Goal: Task Accomplishment & Management: Complete application form

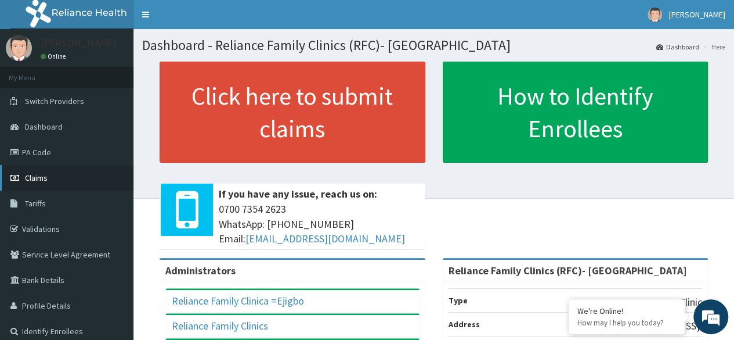
click at [78, 172] on link "Claims" at bounding box center [67, 178] width 134 height 26
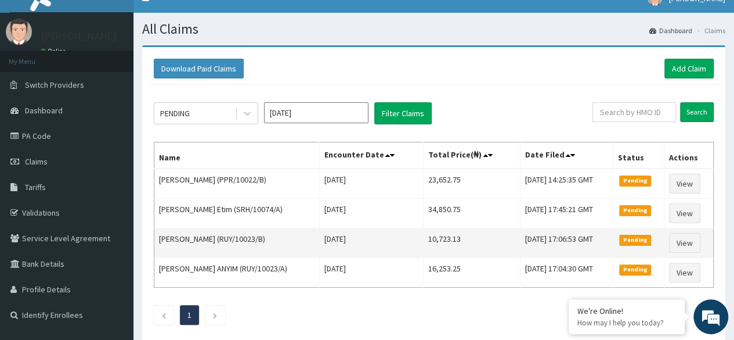
scroll to position [16, 0]
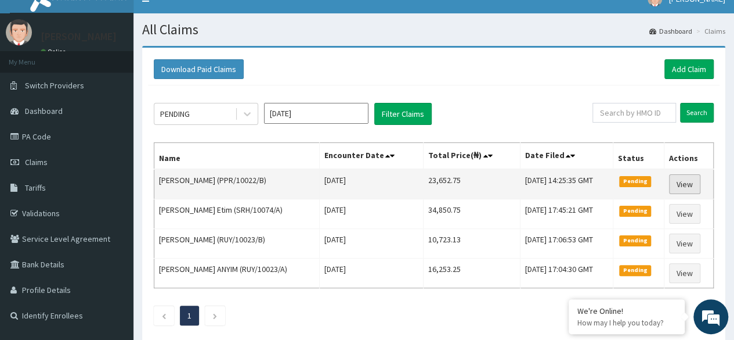
click at [677, 186] on link "View" at bounding box center [684, 184] width 31 height 20
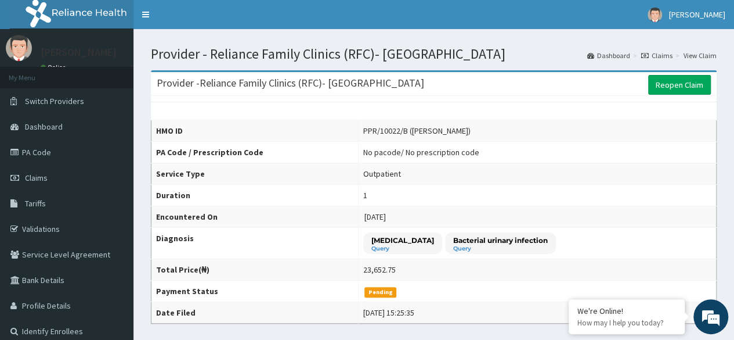
click at [662, 52] on link "Claims" at bounding box center [657, 56] width 31 height 10
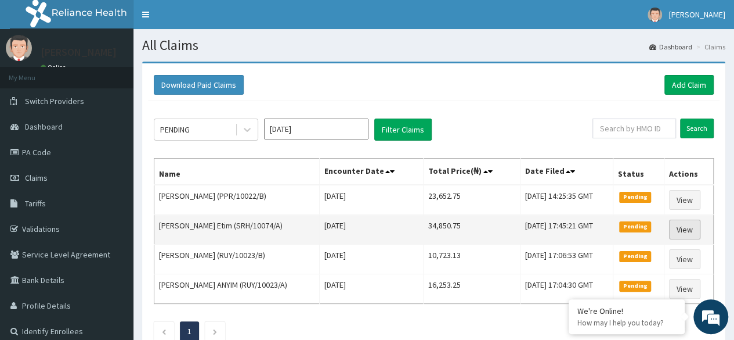
click at [684, 233] on link "View" at bounding box center [684, 229] width 31 height 20
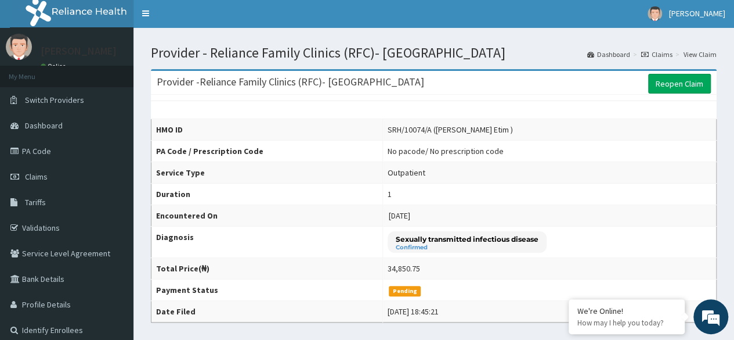
scroll to position [2, 0]
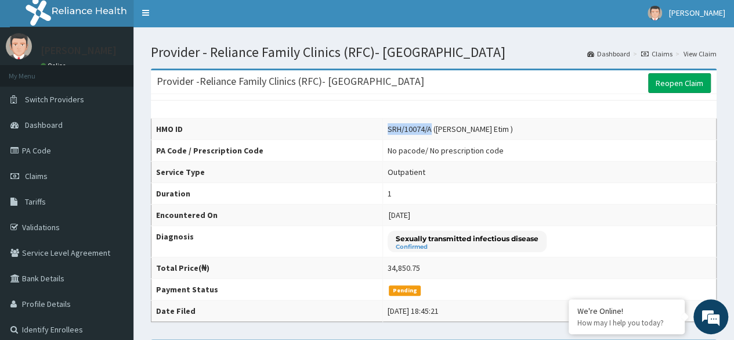
copy div "SRH/10074/A"
drag, startPoint x: 375, startPoint y: 122, endPoint x: 421, endPoint y: 131, distance: 46.7
click at [421, 131] on td "SRH/10074/A (Kingsley Effiong Etim )" at bounding box center [550, 128] width 334 height 21
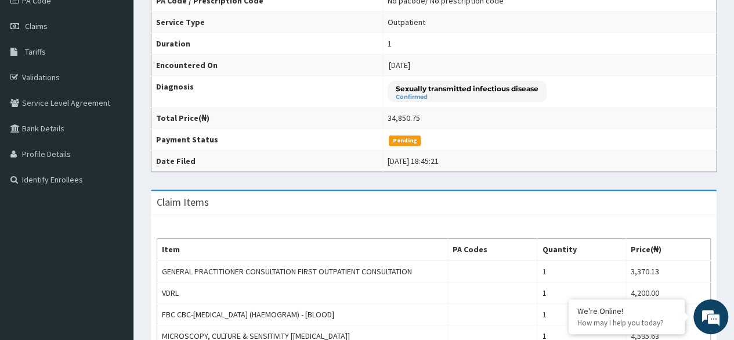
scroll to position [0, 0]
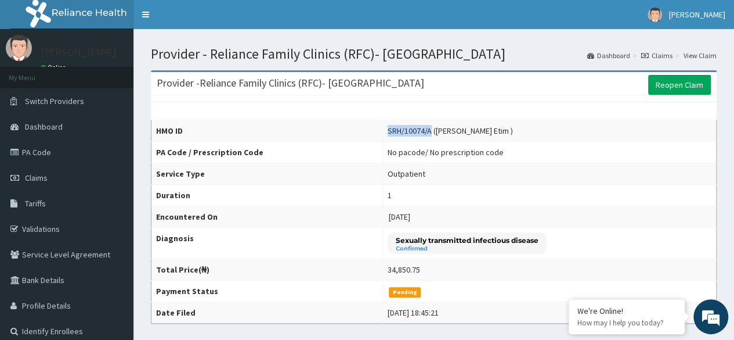
click at [662, 55] on link "Claims" at bounding box center [657, 56] width 31 height 10
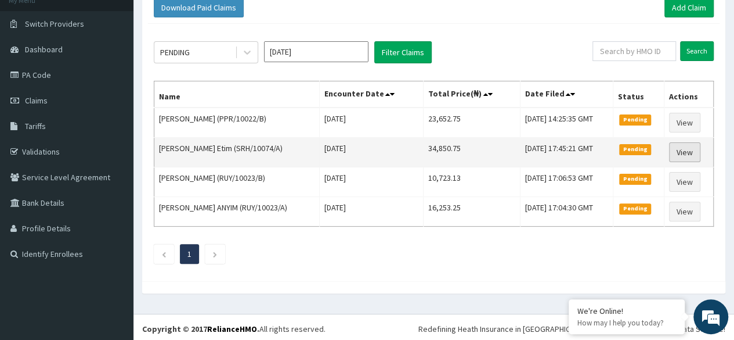
click at [695, 151] on link "View" at bounding box center [684, 152] width 31 height 20
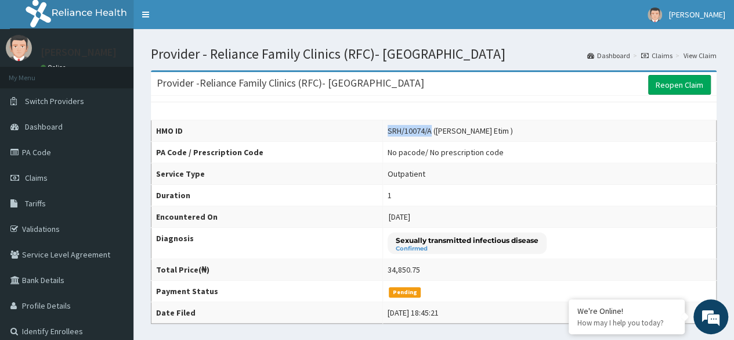
copy div "SRH/10074/A"
drag, startPoint x: 373, startPoint y: 128, endPoint x: 419, endPoint y: 128, distance: 46.4
click at [419, 128] on td "SRH/10074/A (Kingsley Effiong Etim )" at bounding box center [550, 130] width 334 height 21
click at [686, 78] on link "Reopen Claim" at bounding box center [679, 85] width 63 height 20
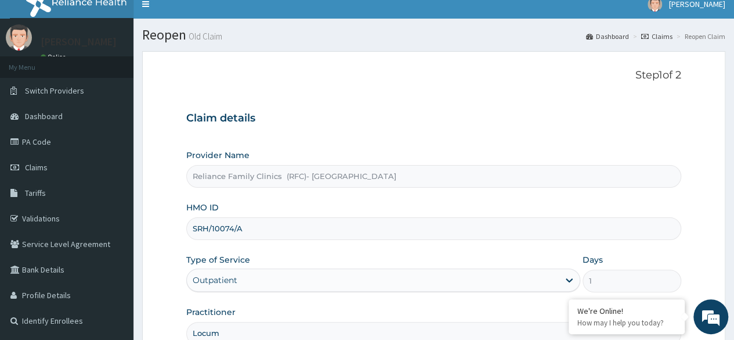
scroll to position [135, 0]
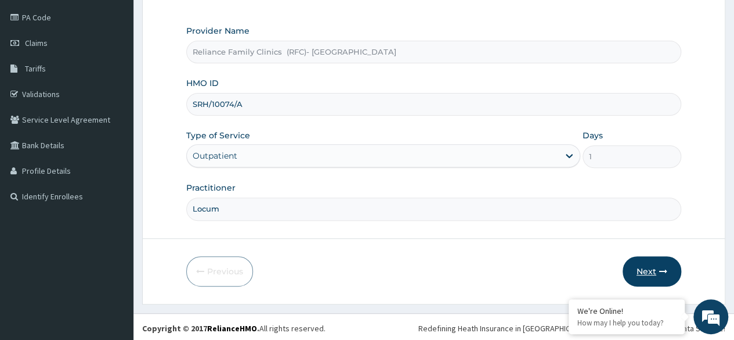
click at [636, 265] on button "Next" at bounding box center [652, 271] width 59 height 30
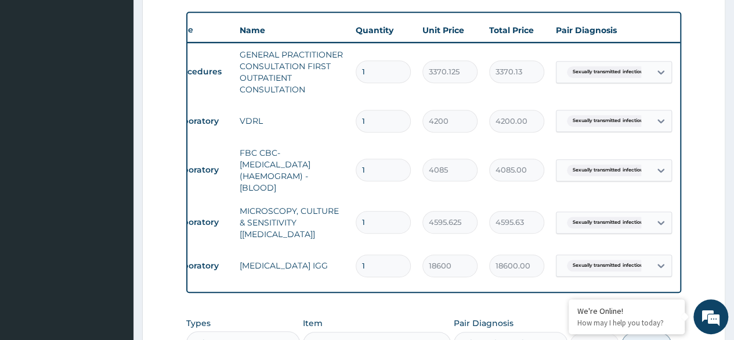
scroll to position [0, 87]
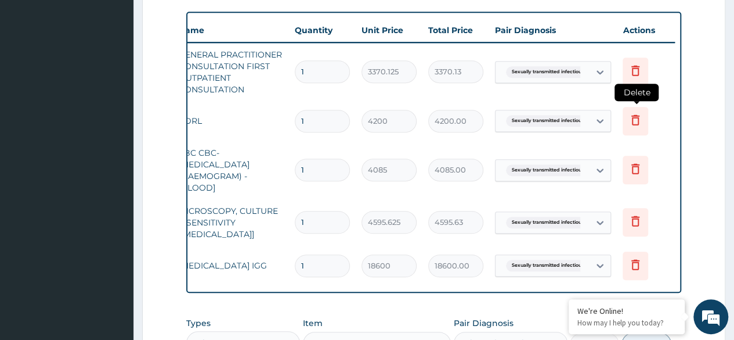
click at [632, 123] on icon at bounding box center [636, 119] width 8 height 10
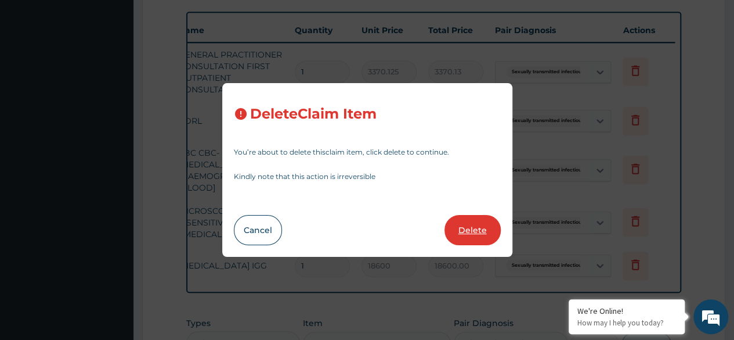
click at [457, 233] on button "Delete" at bounding box center [473, 230] width 56 height 30
type input "4085"
type input "4085.00"
type input "4595.625"
type input "4595.63"
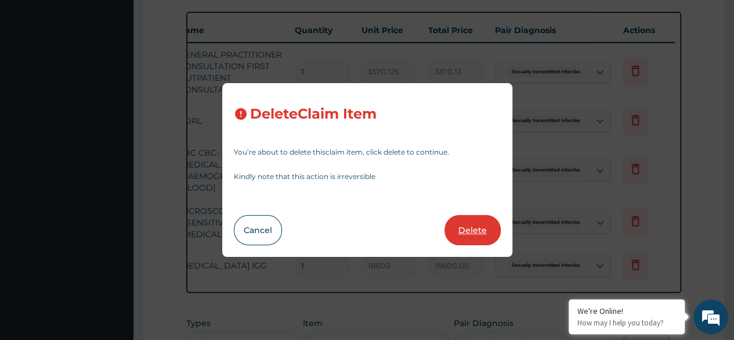
type input "18600"
type input "18600.00"
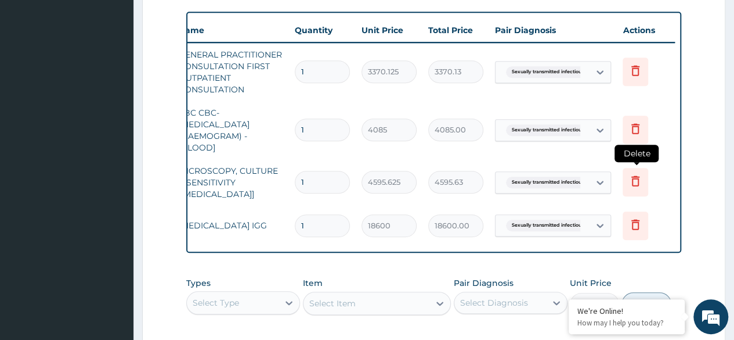
click at [635, 177] on icon at bounding box center [636, 181] width 8 height 10
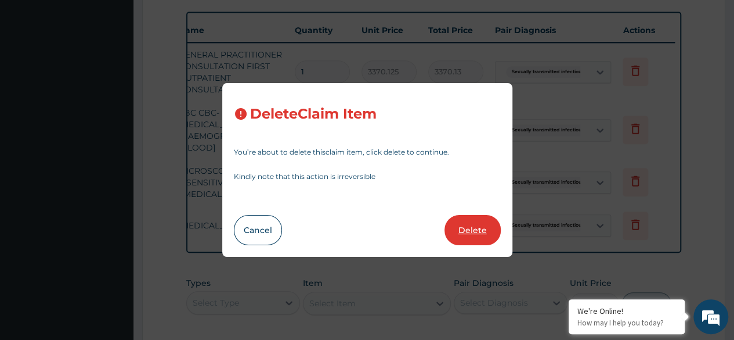
click at [485, 229] on button "Delete" at bounding box center [473, 230] width 56 height 30
type input "18600"
type input "18600.00"
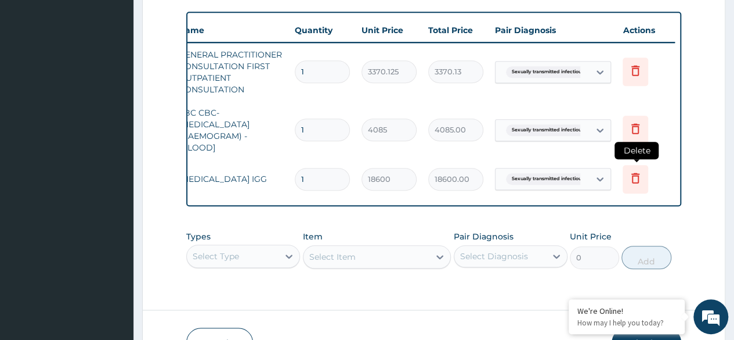
click at [629, 179] on icon at bounding box center [636, 178] width 14 height 14
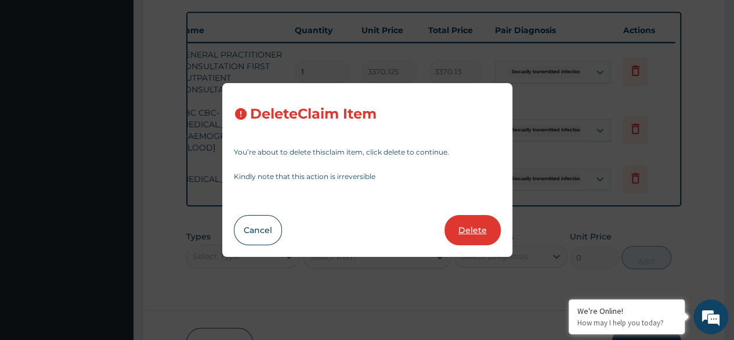
click at [482, 226] on button "Delete" at bounding box center [473, 230] width 56 height 30
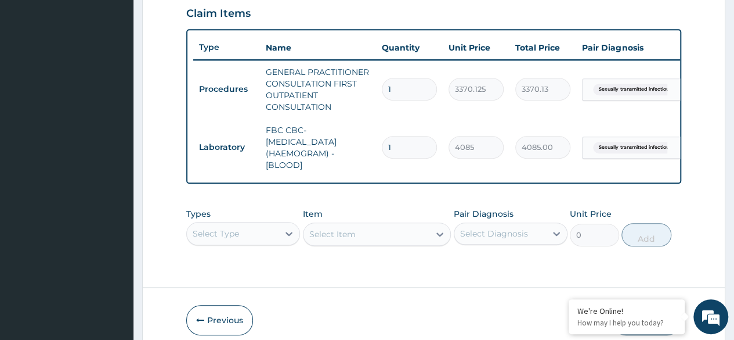
scroll to position [461, 0]
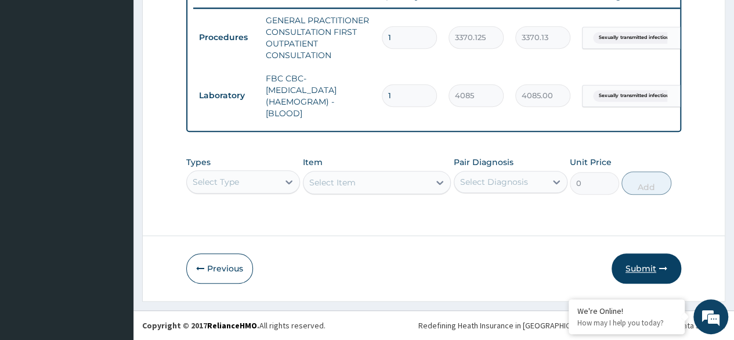
click at [636, 265] on button "Submit" at bounding box center [647, 268] width 70 height 30
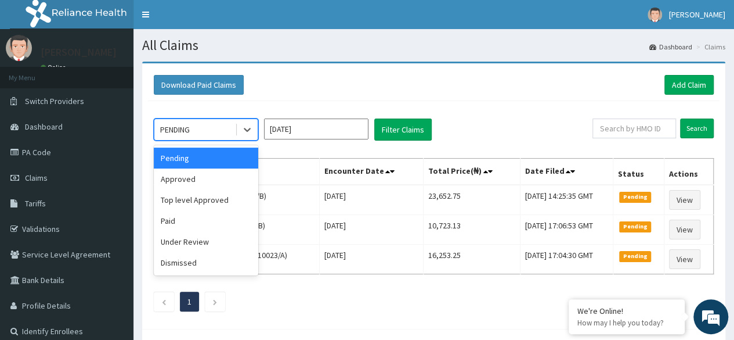
drag, startPoint x: 225, startPoint y: 131, endPoint x: 223, endPoint y: 170, distance: 39.0
click at [223, 140] on div "option Pending focused, 1 of 6. 6 results available. Use Up and Down to choose …" at bounding box center [206, 129] width 104 height 22
click at [223, 170] on div "Approved" at bounding box center [206, 178] width 104 height 21
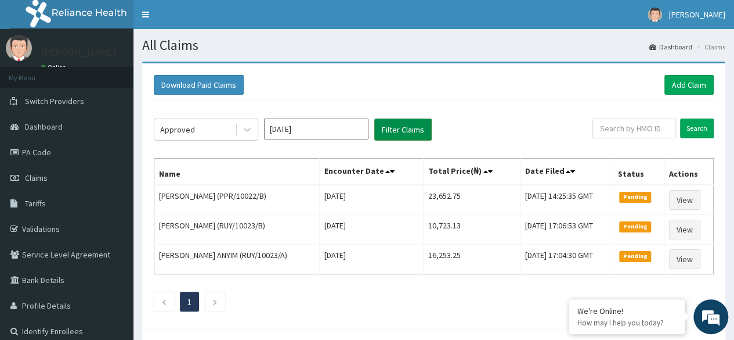
click at [397, 118] on button "Filter Claims" at bounding box center [402, 129] width 57 height 22
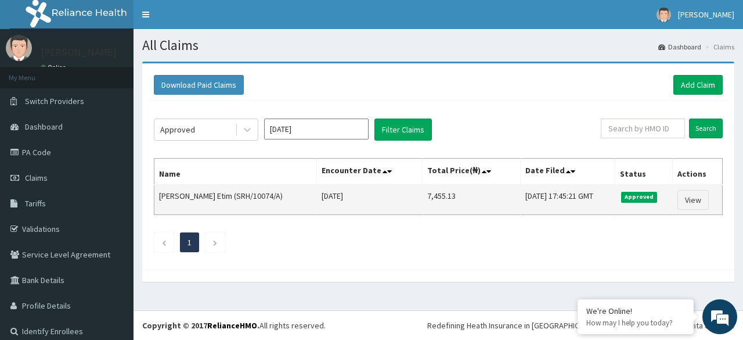
copy td "SRH/10074/A"
drag, startPoint x: 278, startPoint y: 194, endPoint x: 236, endPoint y: 188, distance: 42.9
click at [236, 188] on td "Kingsley Effiong Etim (SRH/10074/A)" at bounding box center [235, 200] width 163 height 30
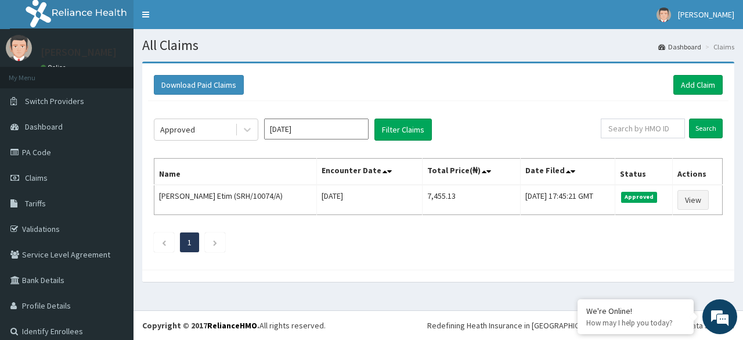
click at [330, 281] on div "Download Paid Claims Add Claim × Note you can only download claims within a max…" at bounding box center [439, 178] width 610 height 232
click at [218, 127] on div "Approved" at bounding box center [194, 129] width 81 height 19
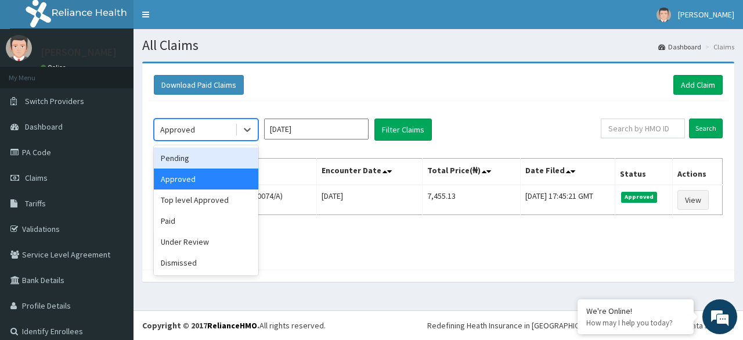
click at [203, 163] on div "Pending" at bounding box center [206, 157] width 104 height 21
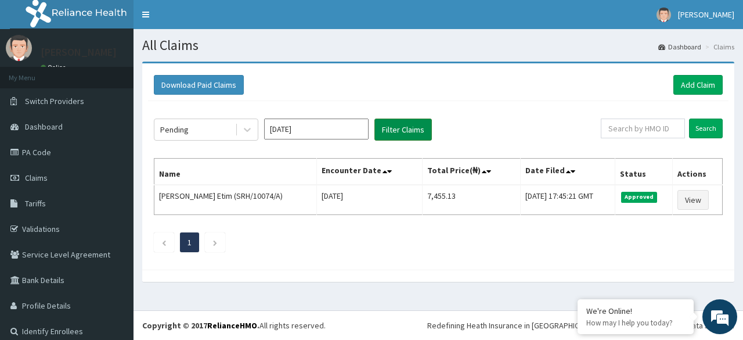
click at [403, 133] on button "Filter Claims" at bounding box center [402, 129] width 57 height 22
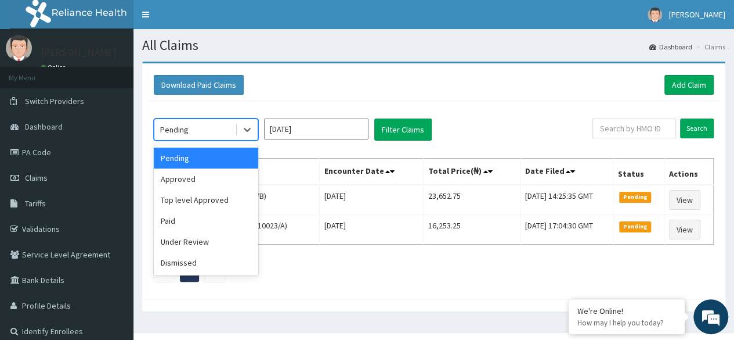
drag, startPoint x: 212, startPoint y: 131, endPoint x: 216, endPoint y: 178, distance: 47.2
click at [216, 140] on div "option Pending, selected. option Pending selected, 1 of 6. 6 results available.…" at bounding box center [206, 129] width 104 height 22
click at [216, 178] on div "Approved" at bounding box center [206, 178] width 104 height 21
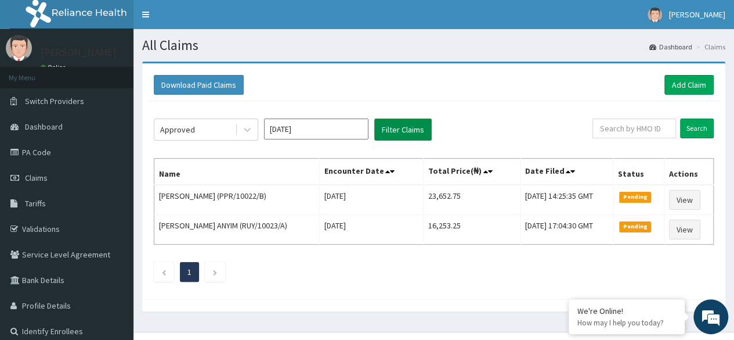
click at [410, 131] on button "Filter Claims" at bounding box center [402, 129] width 57 height 22
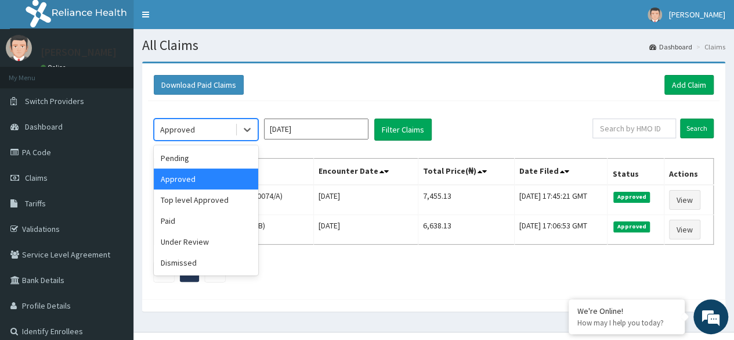
click at [210, 132] on div "Approved" at bounding box center [194, 129] width 81 height 19
click at [214, 150] on div "Pending" at bounding box center [206, 157] width 104 height 21
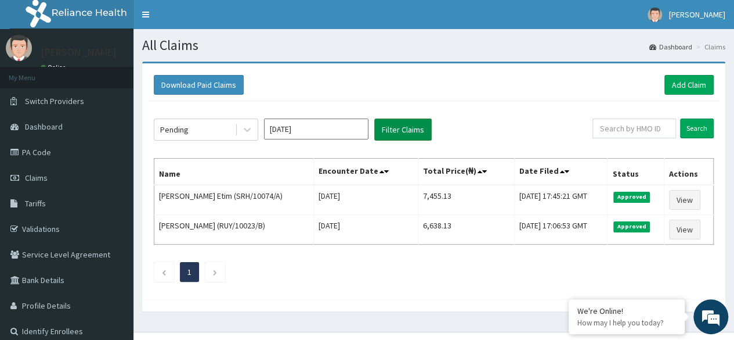
click at [403, 128] on button "Filter Claims" at bounding box center [402, 129] width 57 height 22
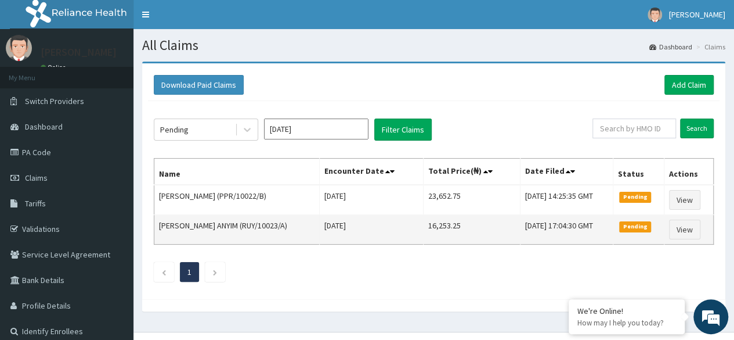
click at [677, 238] on td "View" at bounding box center [689, 230] width 49 height 30
click at [687, 232] on link "View" at bounding box center [684, 229] width 31 height 20
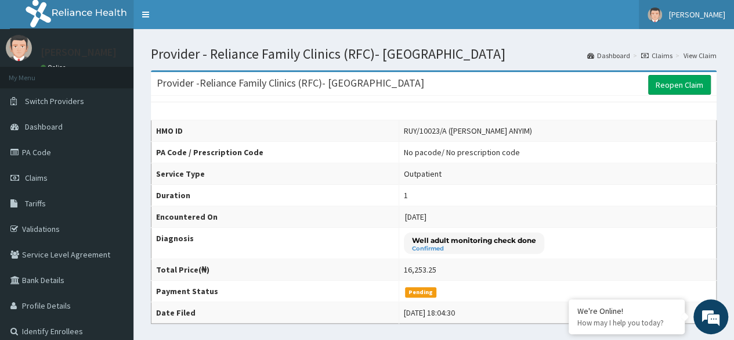
click at [698, 19] on span "[PERSON_NAME]" at bounding box center [697, 14] width 56 height 10
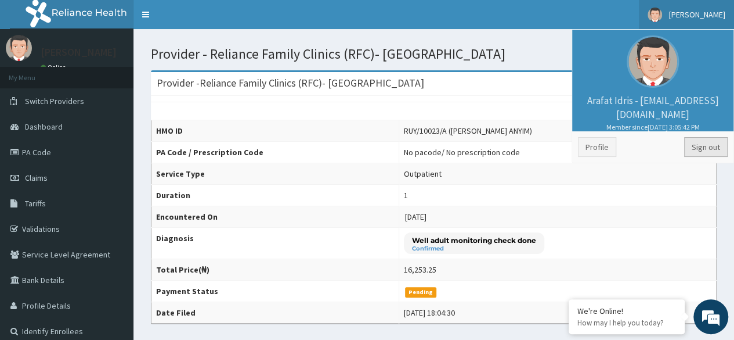
click at [719, 144] on link "Sign out" at bounding box center [706, 147] width 44 height 20
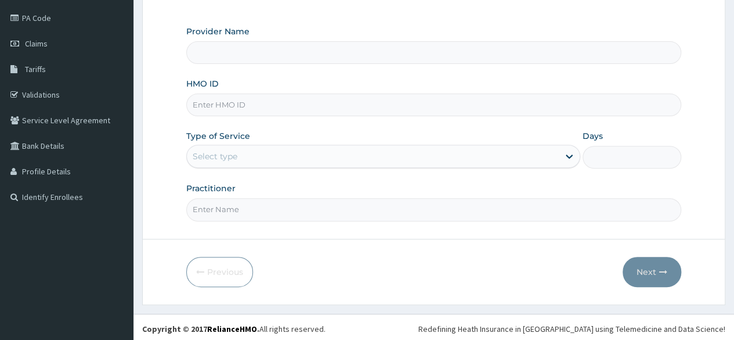
scroll to position [135, 0]
type input "Reliance Family Clinics (RFC)- [GEOGRAPHIC_DATA]"
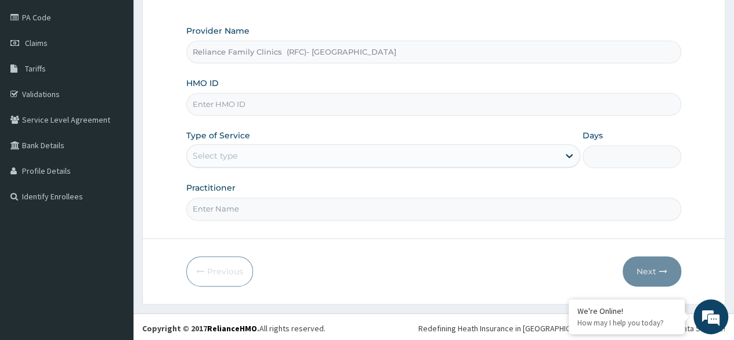
click at [304, 106] on input "HMO ID" at bounding box center [433, 104] width 495 height 23
paste input "SRH/10074/A"
type input "SRH/10074/A"
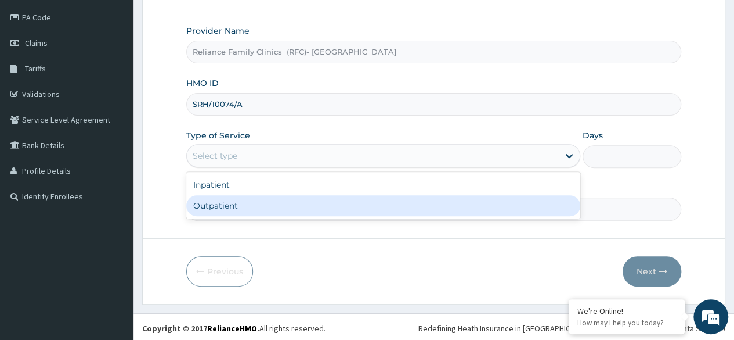
drag, startPoint x: 299, startPoint y: 164, endPoint x: 295, endPoint y: 206, distance: 42.0
click at [295, 167] on div "option Outpatient focused, 2 of 2. 2 results available. Use Up and Down to choo…" at bounding box center [383, 155] width 394 height 23
click at [295, 206] on div "Outpatient" at bounding box center [383, 205] width 394 height 21
type input "1"
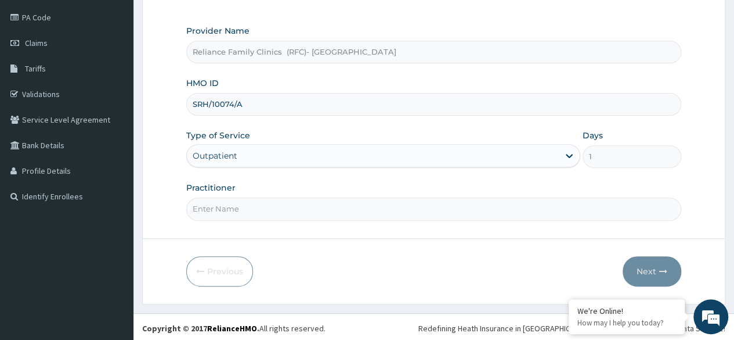
click at [295, 206] on input "Practitioner" at bounding box center [433, 208] width 495 height 23
type input "Locum"
click at [648, 270] on button "Next" at bounding box center [652, 271] width 59 height 30
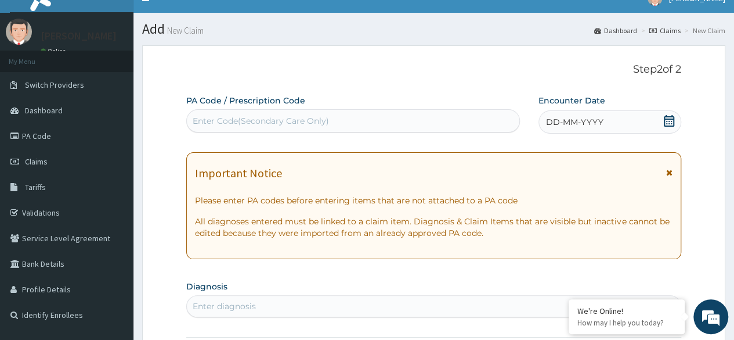
scroll to position [0, 0]
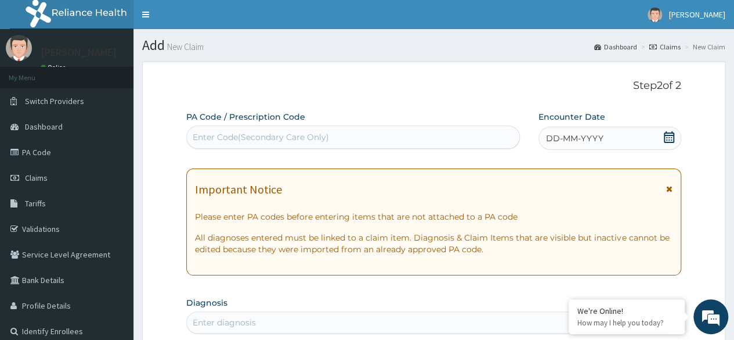
click at [667, 142] on icon at bounding box center [669, 137] width 10 height 12
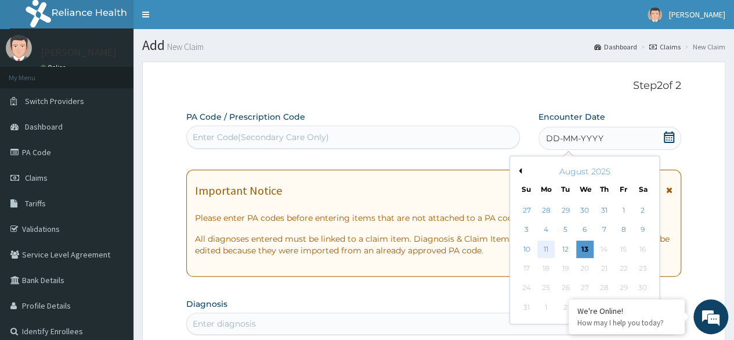
click at [542, 243] on div "11" at bounding box center [546, 248] width 17 height 17
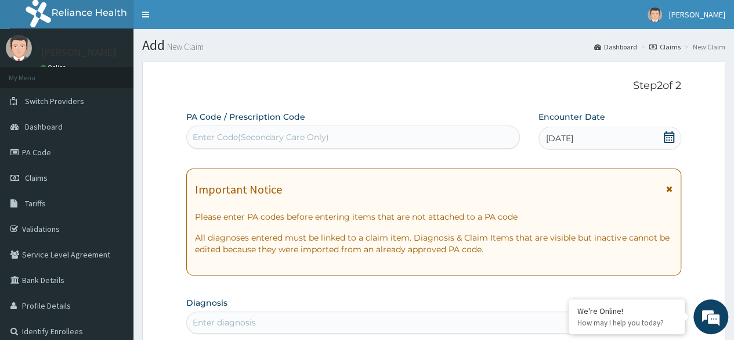
click at [335, 130] on div "Enter Code(Secondary Care Only)" at bounding box center [353, 137] width 332 height 19
paste input "PA/F3F8BF"
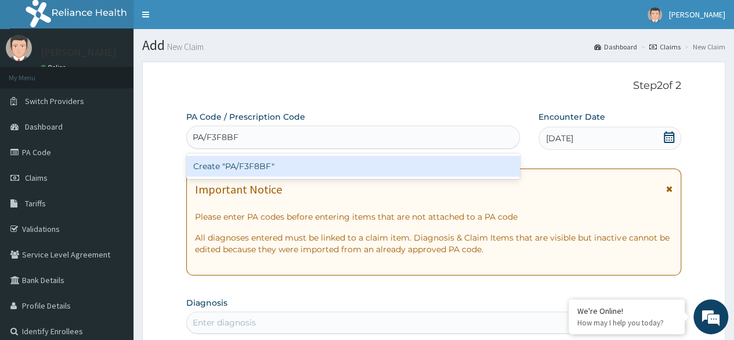
type input "PA/F3F8BF"
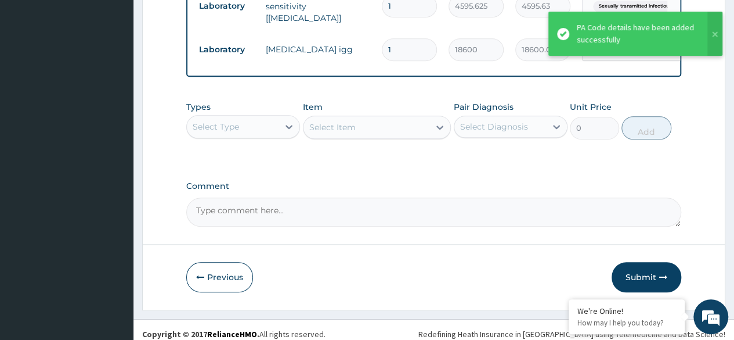
scroll to position [529, 0]
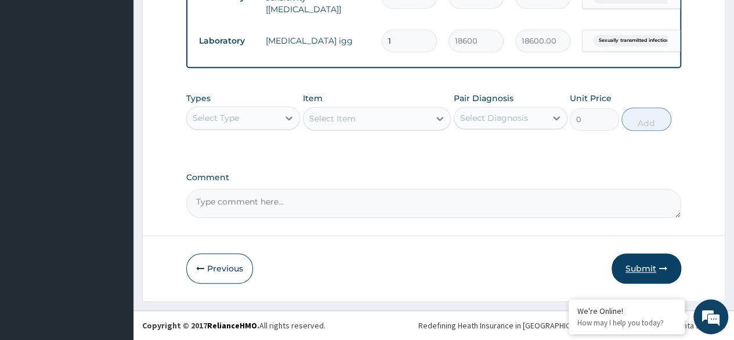
click at [657, 272] on button "Submit" at bounding box center [647, 268] width 70 height 30
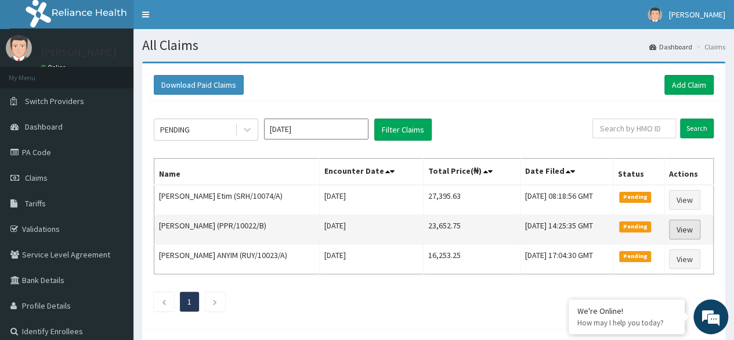
click at [689, 229] on link "View" at bounding box center [684, 229] width 31 height 20
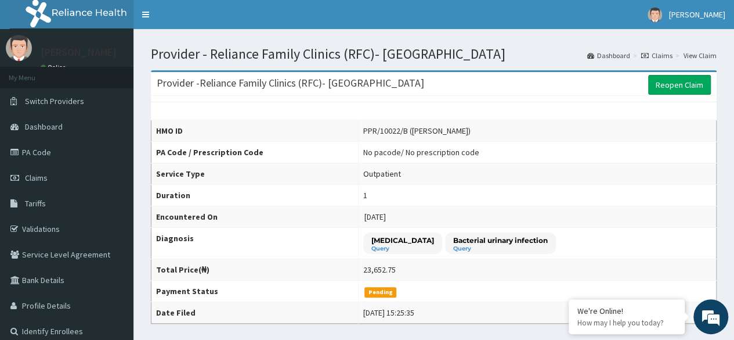
click at [605, 54] on link "Dashboard" at bounding box center [609, 56] width 43 height 10
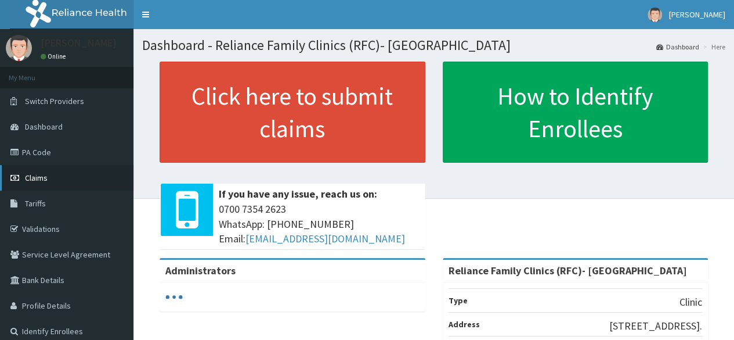
click at [59, 182] on link "Claims" at bounding box center [67, 178] width 134 height 26
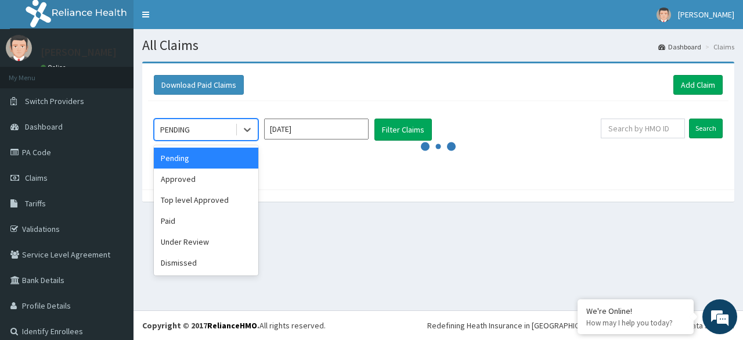
click at [214, 139] on div "PENDING" at bounding box center [206, 129] width 104 height 22
click at [210, 170] on div "Approved" at bounding box center [206, 178] width 104 height 21
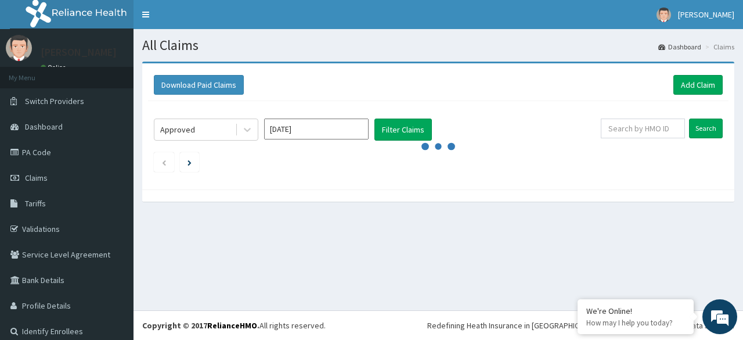
click at [428, 134] on icon "audio-loading" at bounding box center [438, 146] width 35 height 35
click at [698, 13] on span "[PERSON_NAME]" at bounding box center [706, 14] width 56 height 10
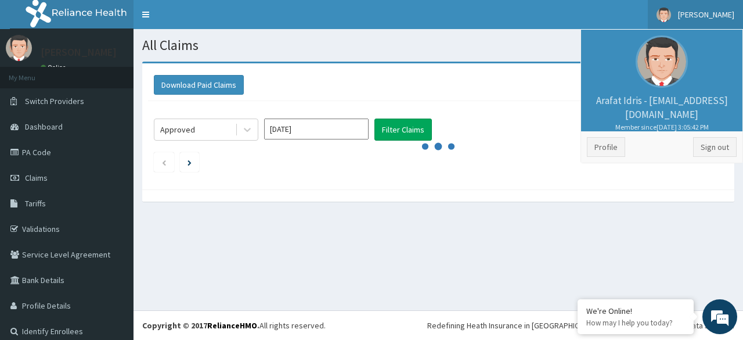
drag, startPoint x: 696, startPoint y: 158, endPoint x: 698, endPoint y: 150, distance: 7.9
click at [698, 150] on li "Profile Sign out" at bounding box center [661, 146] width 161 height 31
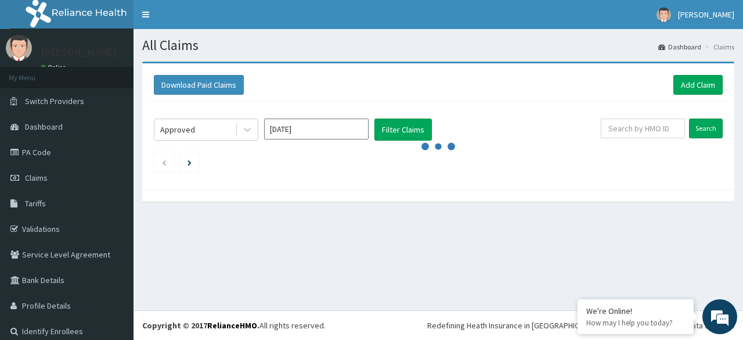
click at [698, 150] on div at bounding box center [438, 146] width 569 height 12
click at [697, 5] on link "[PERSON_NAME]" at bounding box center [695, 14] width 95 height 29
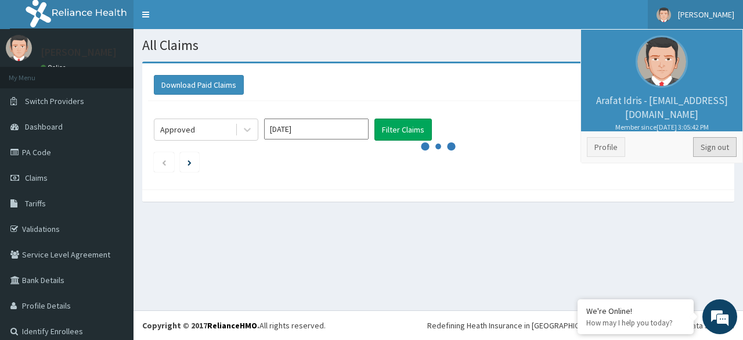
click at [704, 150] on link "Sign out" at bounding box center [715, 147] width 44 height 20
